Goal: Transaction & Acquisition: Subscribe to service/newsletter

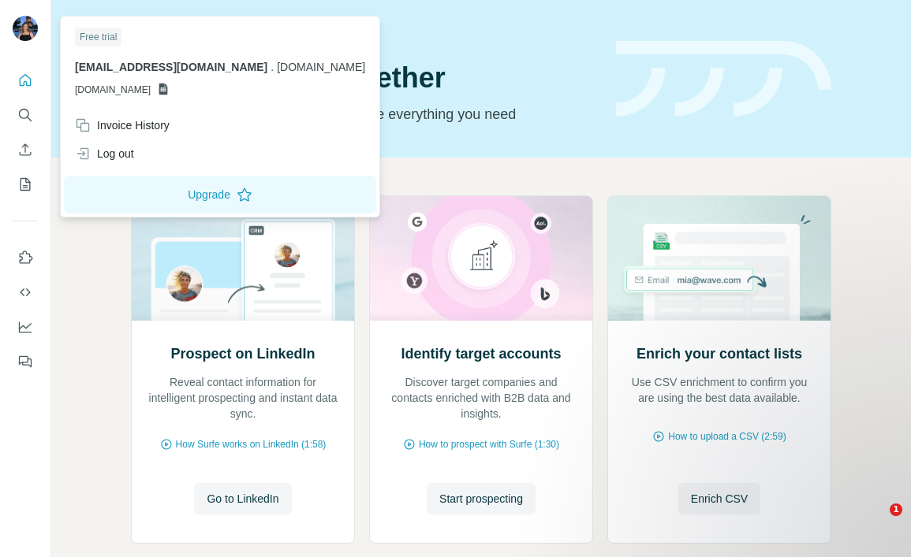
click at [17, 34] on img at bounding box center [25, 28] width 25 height 25
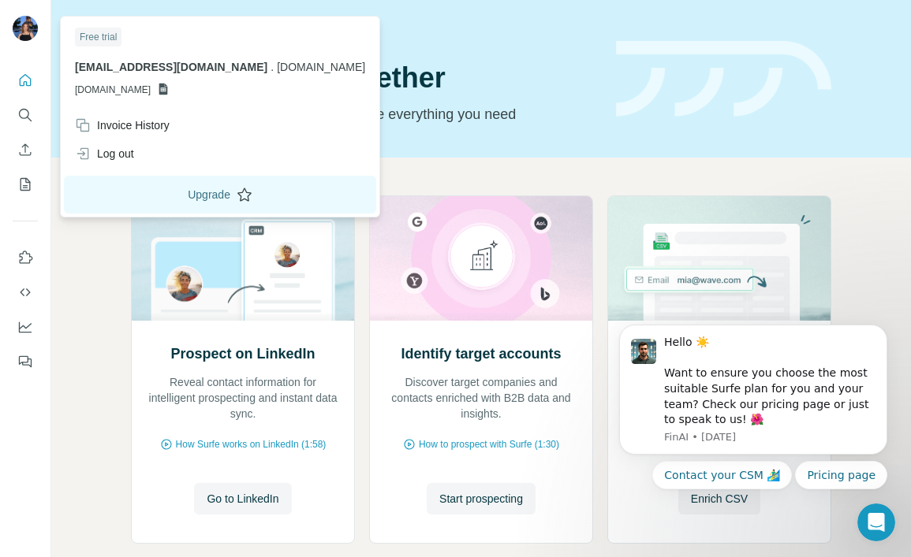
click at [143, 188] on button "Upgrade" at bounding box center [220, 195] width 312 height 38
